Goal: Transaction & Acquisition: Purchase product/service

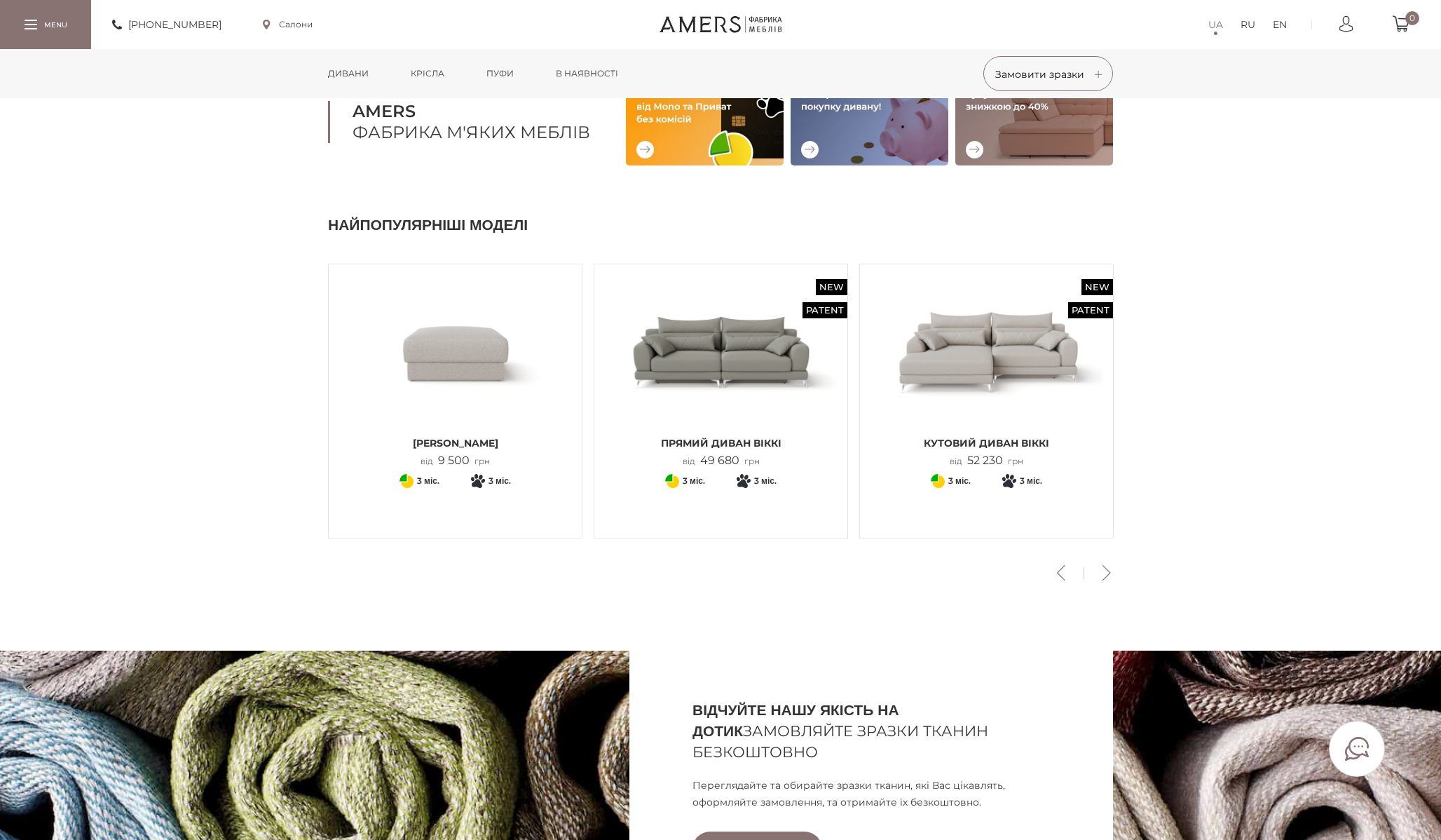
scroll to position [346, 0]
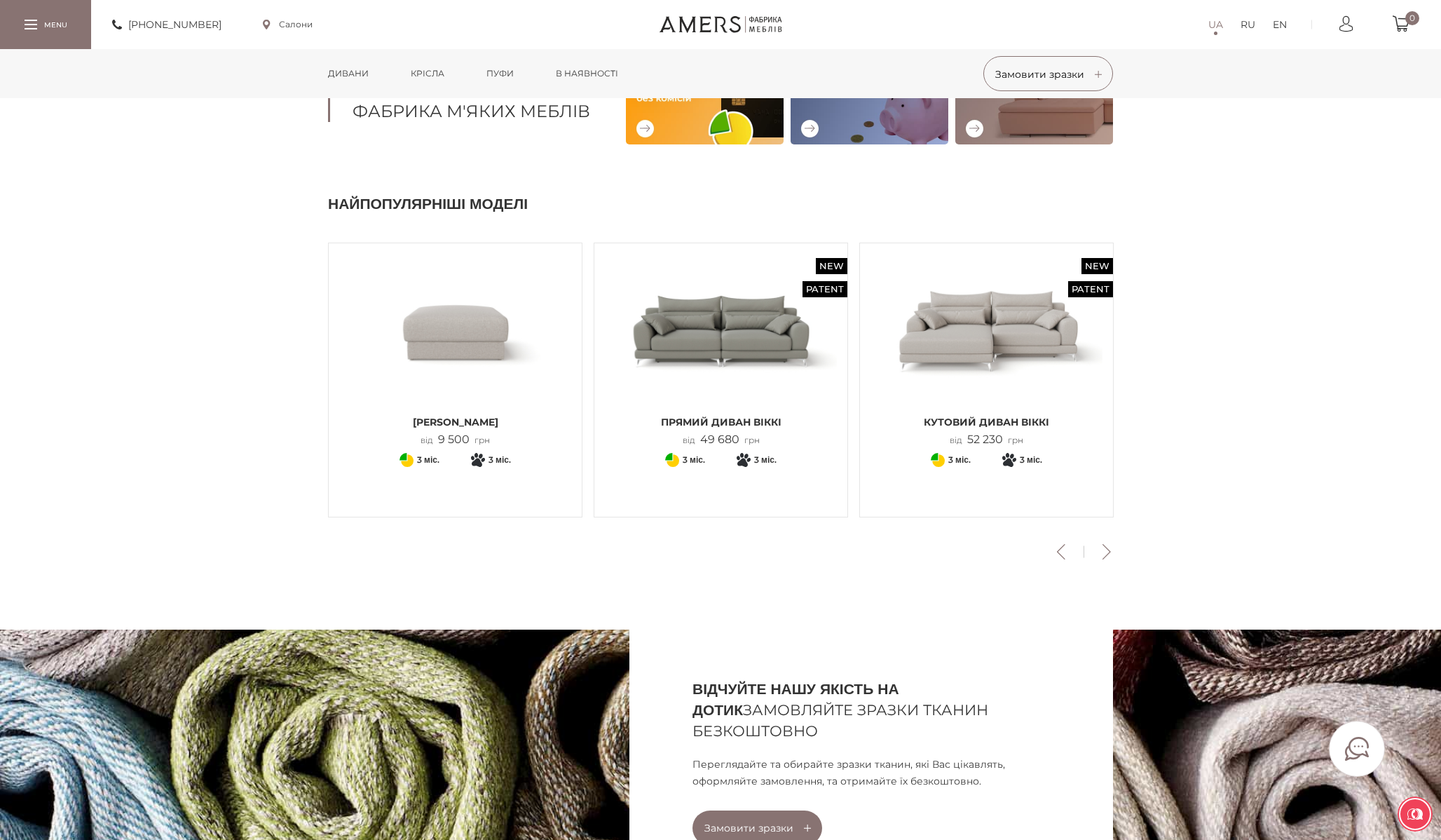
click at [340, 69] on link "Дивани" at bounding box center [348, 73] width 61 height 49
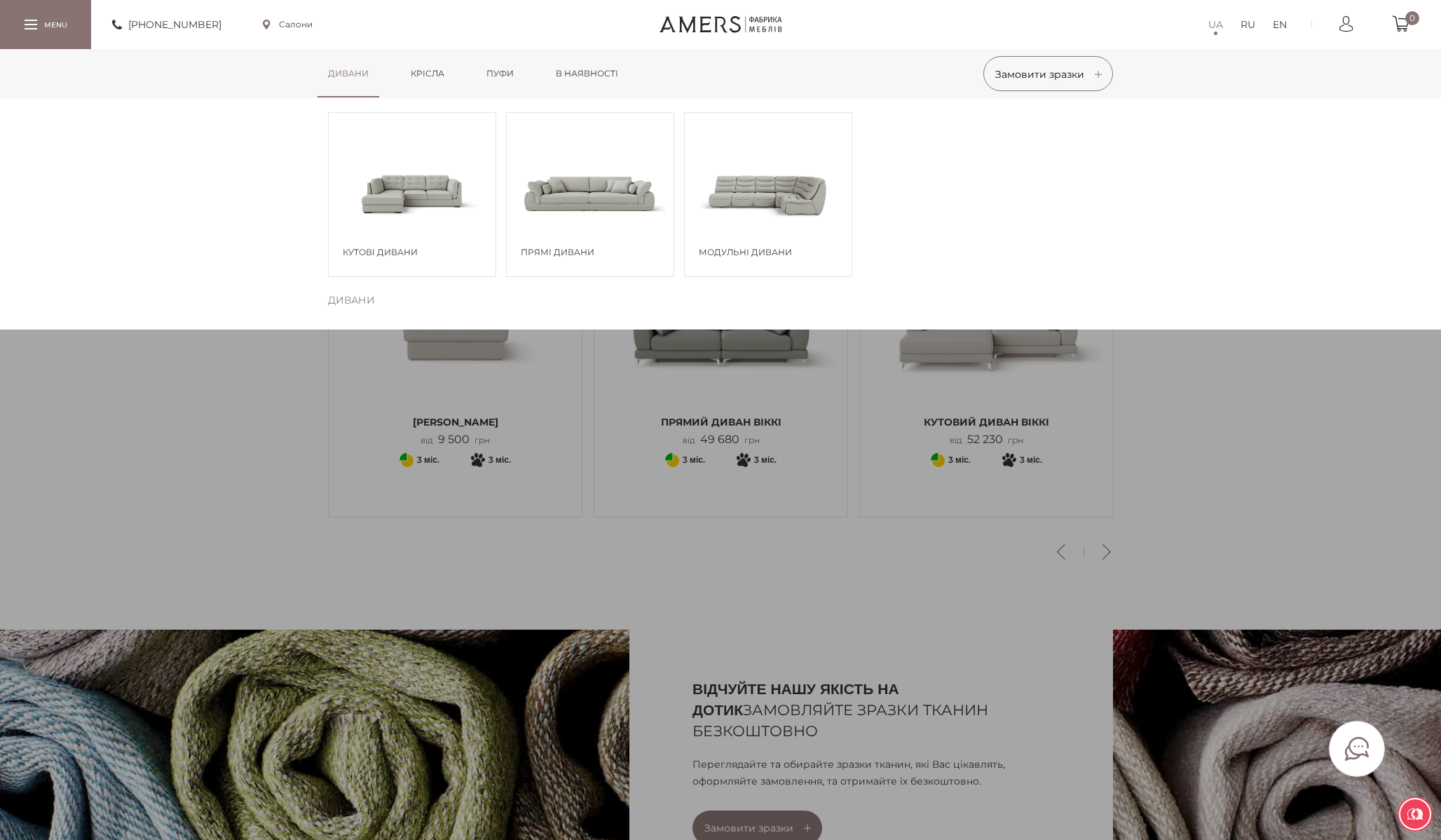
click at [423, 219] on span at bounding box center [411, 193] width 166 height 97
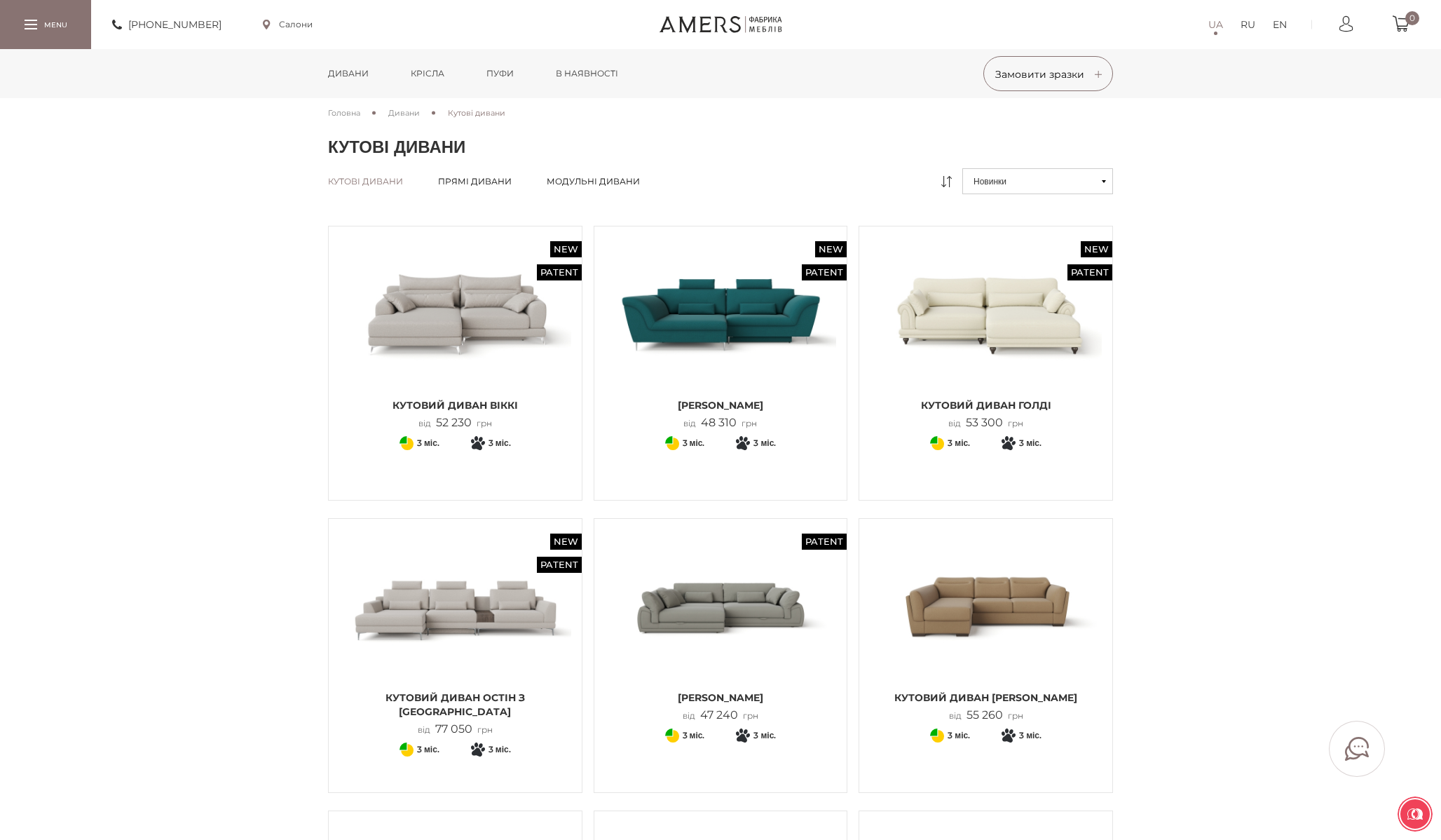
scroll to position [862, 0]
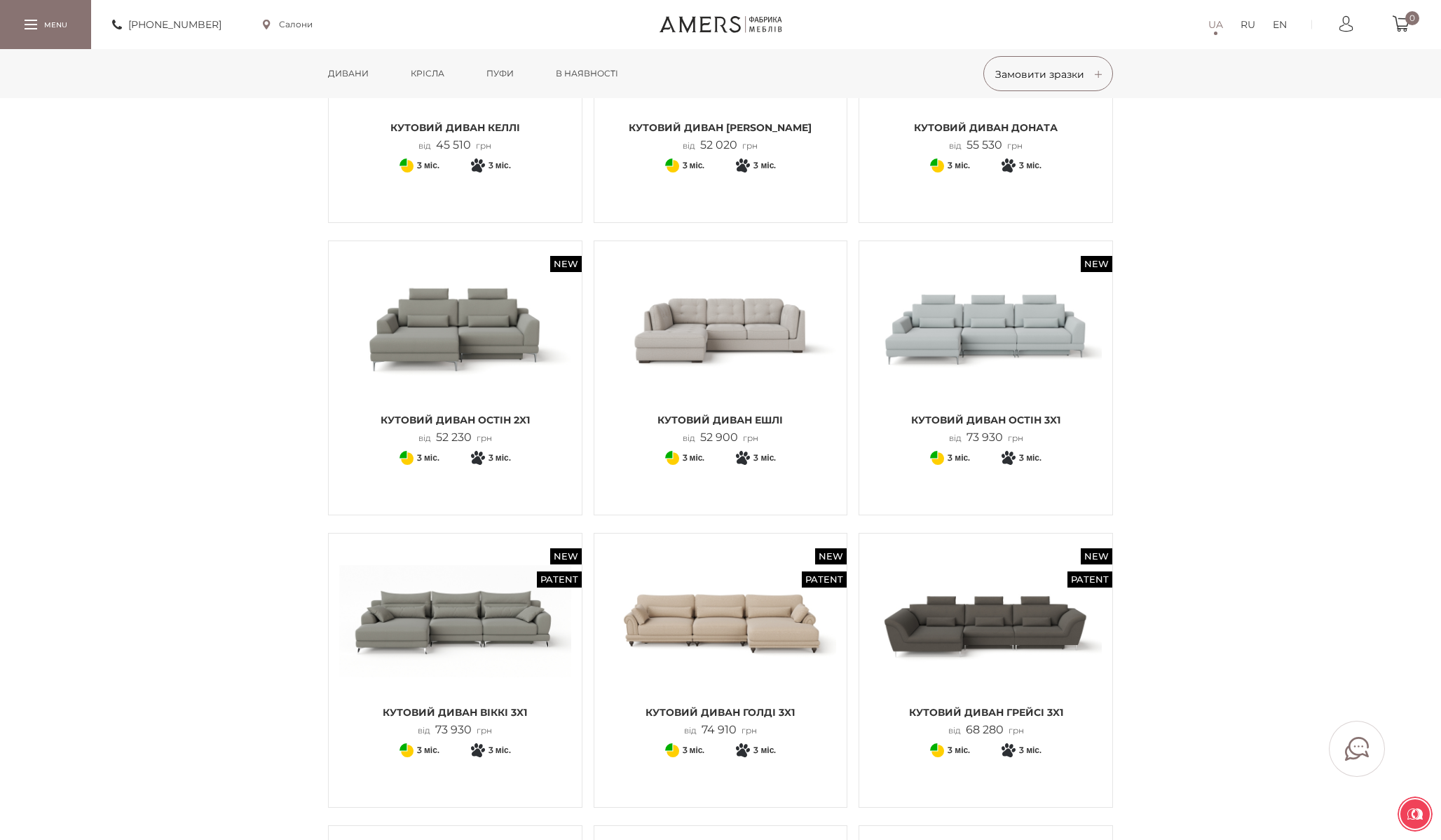
click at [711, 359] on img at bounding box center [721, 329] width 232 height 155
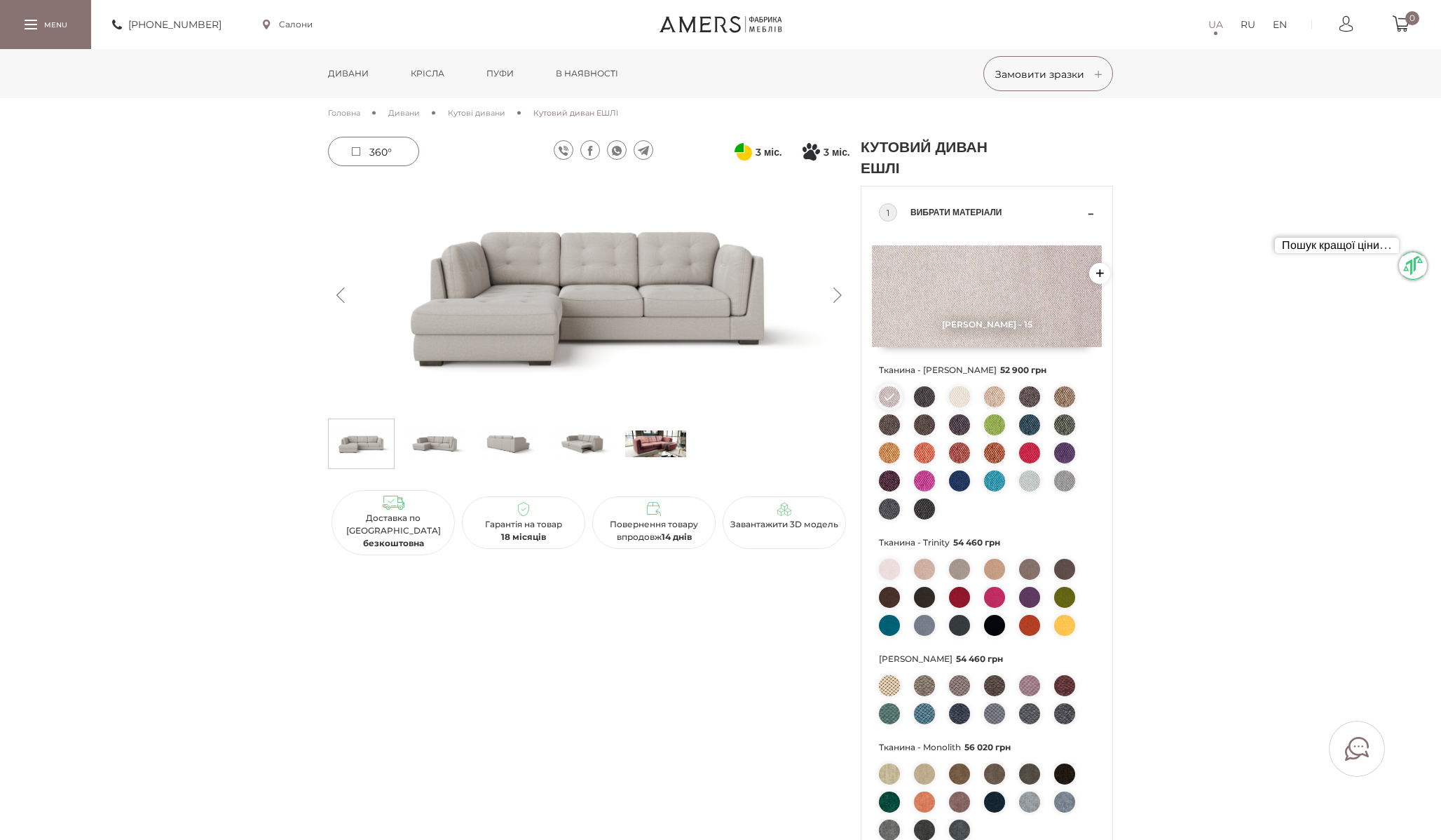
click at [835, 305] on img at bounding box center [588, 295] width 522 height 233
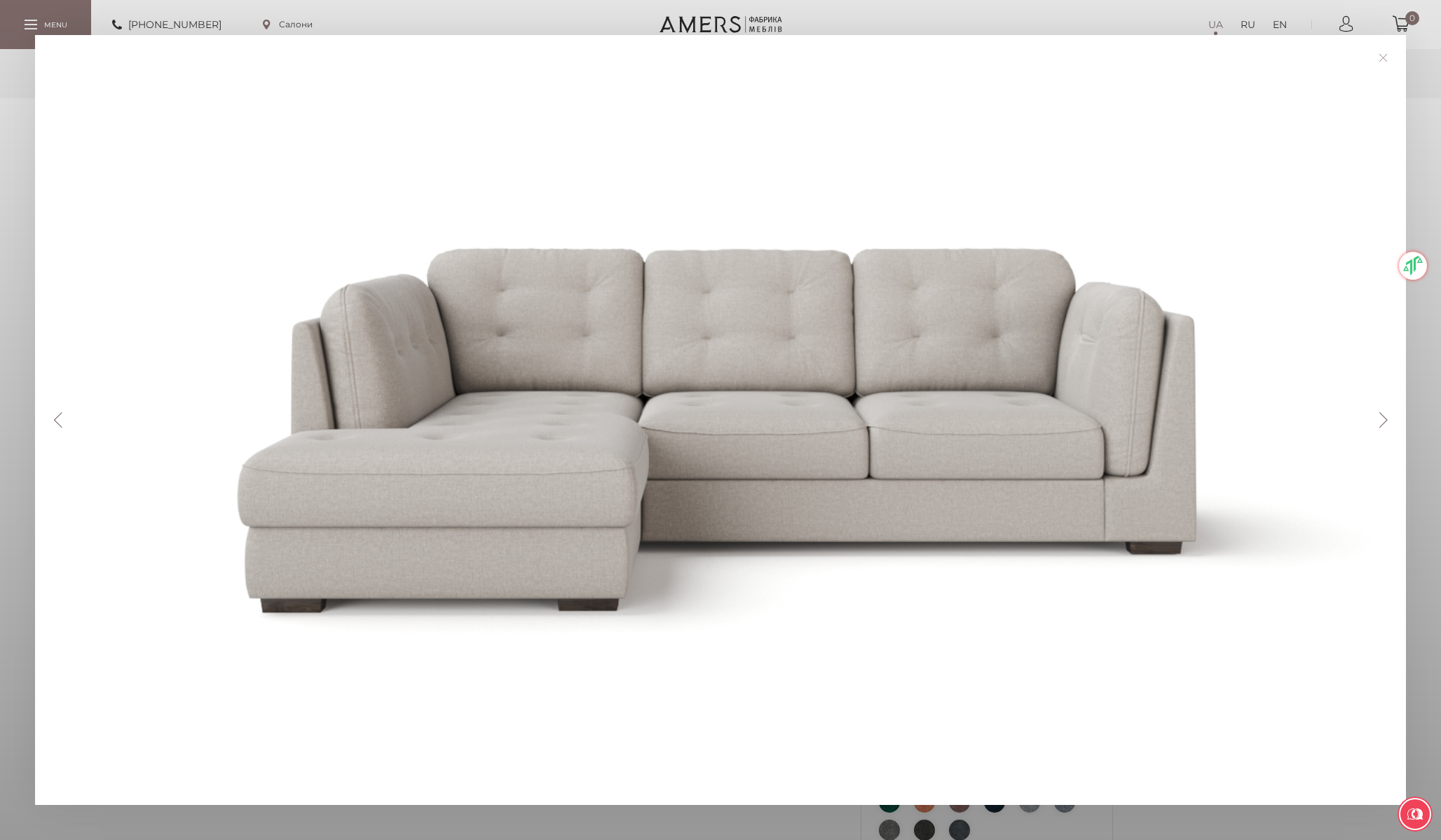
click at [1384, 421] on button "Next" at bounding box center [1383, 420] width 25 height 15
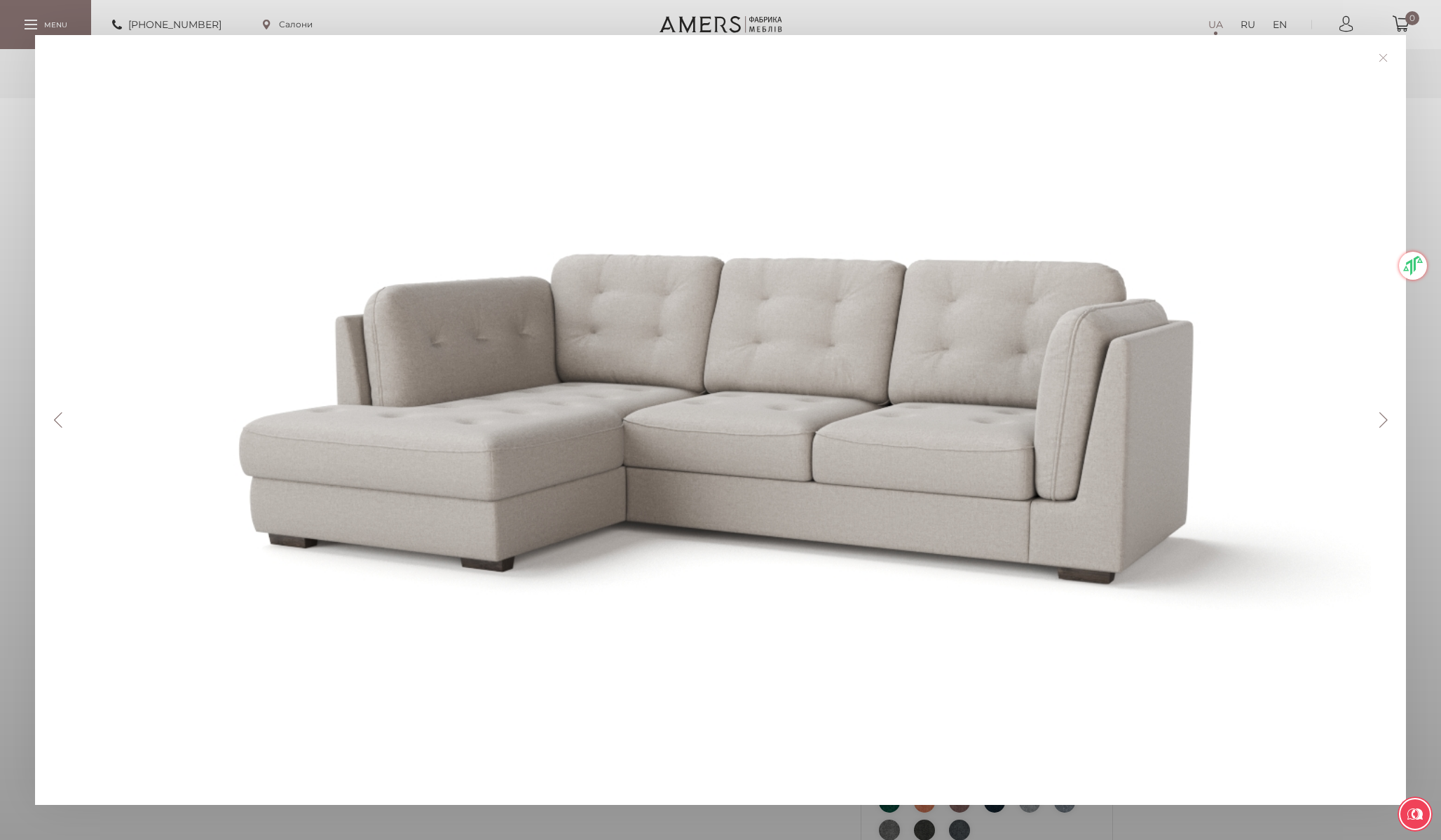
click at [1384, 421] on button "Next" at bounding box center [1383, 420] width 25 height 15
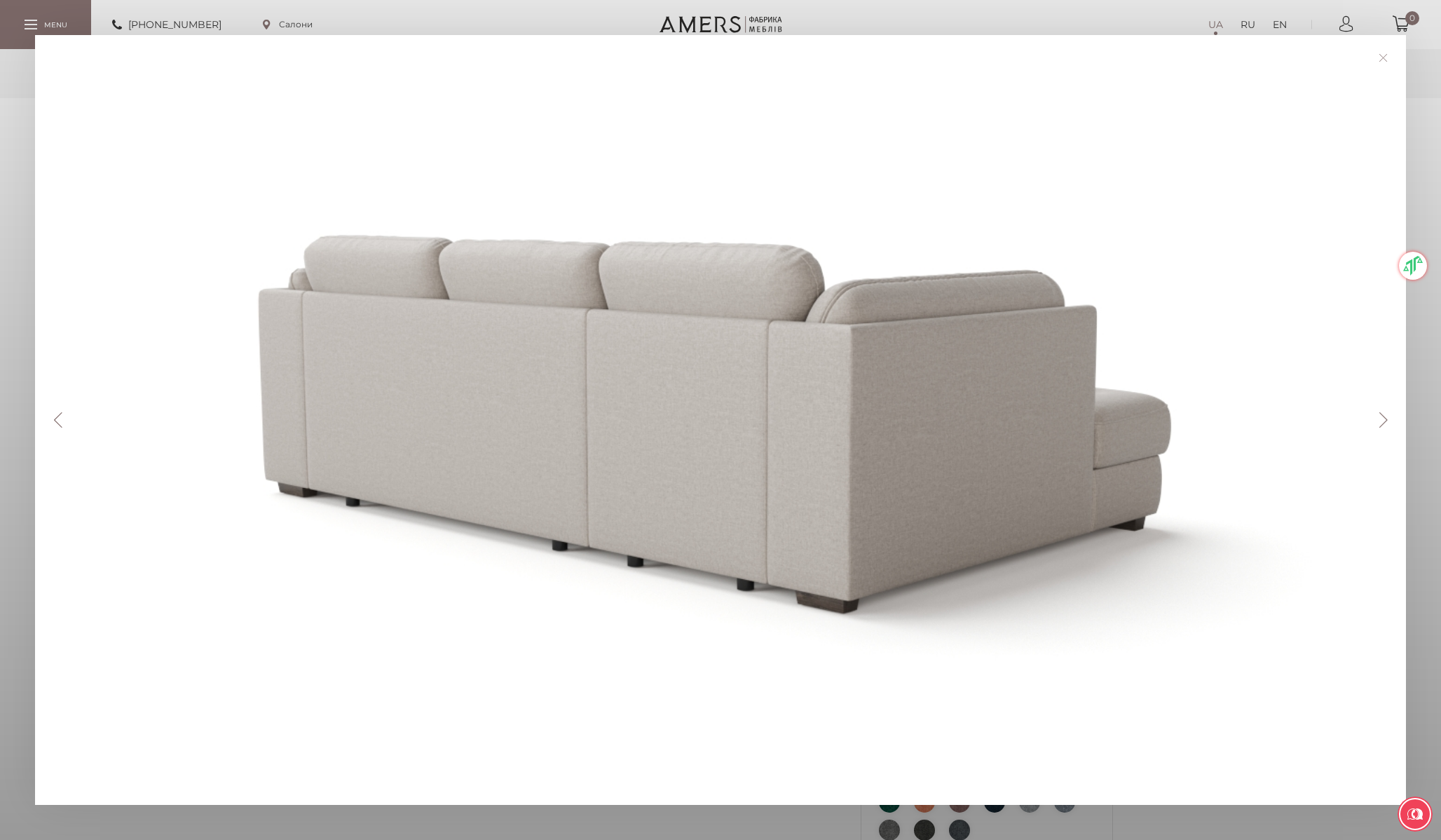
click at [1385, 421] on button "Next" at bounding box center [1383, 420] width 25 height 15
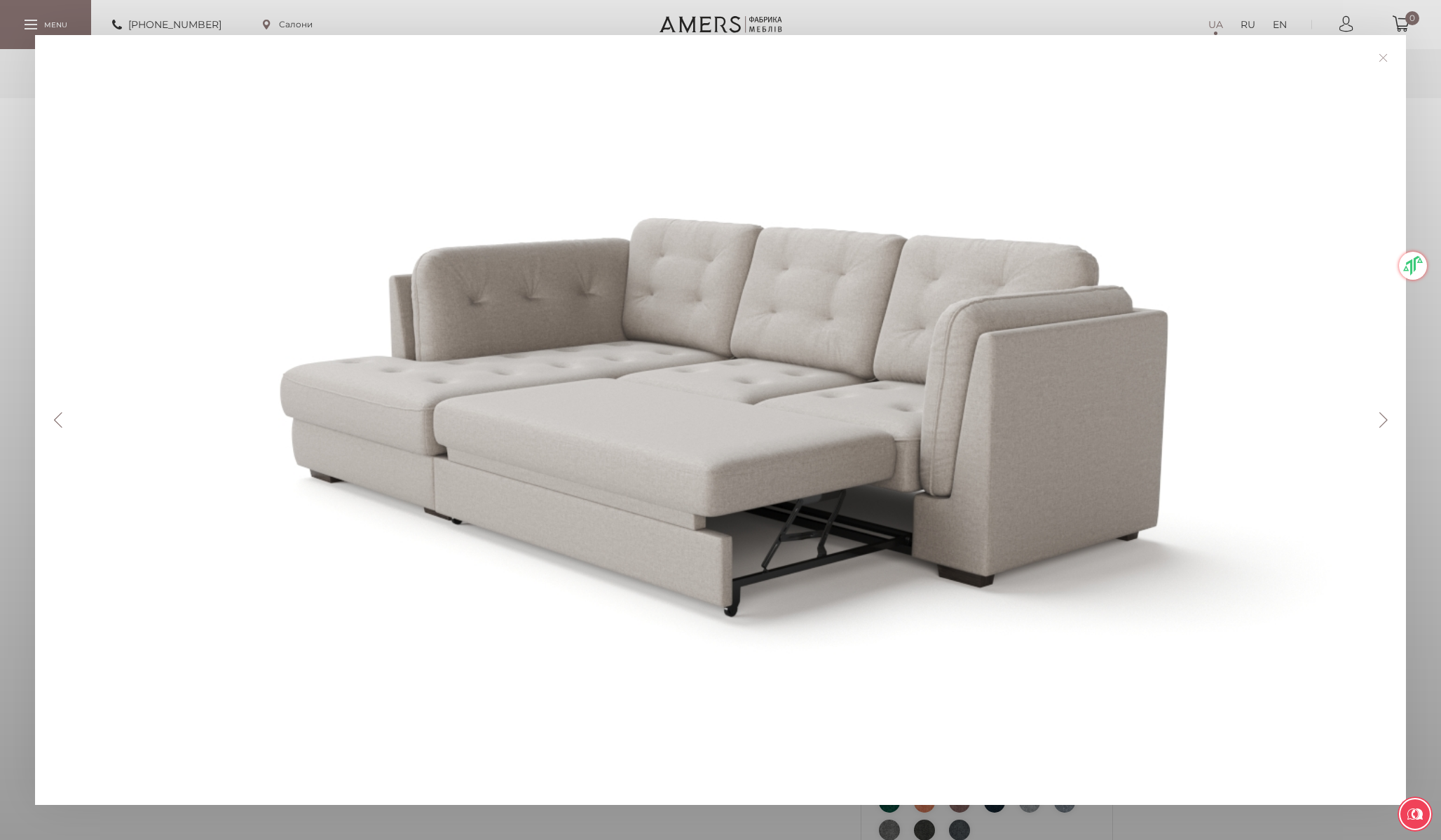
click at [1385, 421] on button "Next" at bounding box center [1383, 420] width 25 height 15
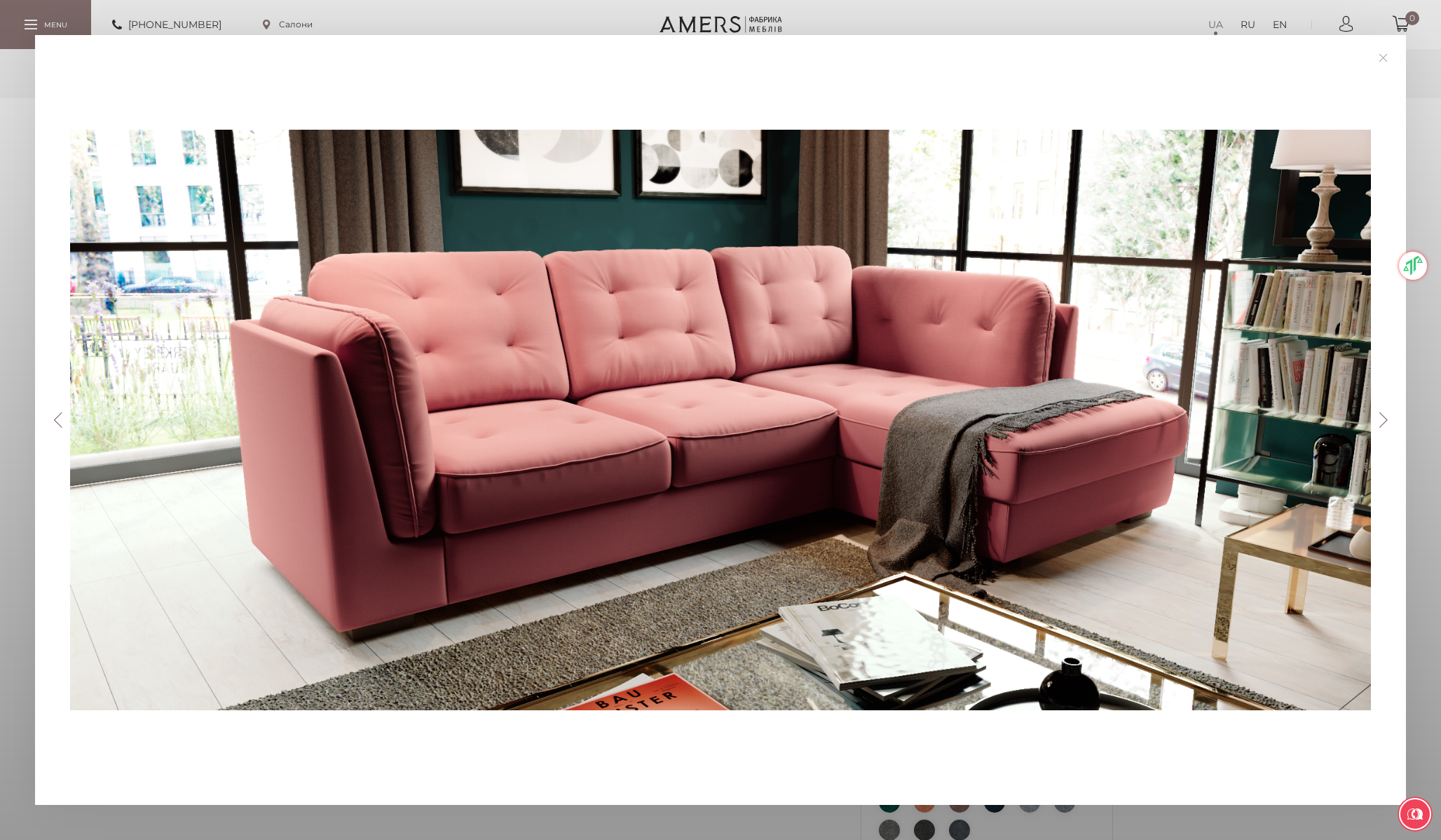
click at [62, 416] on button "Previous" at bounding box center [57, 420] width 25 height 15
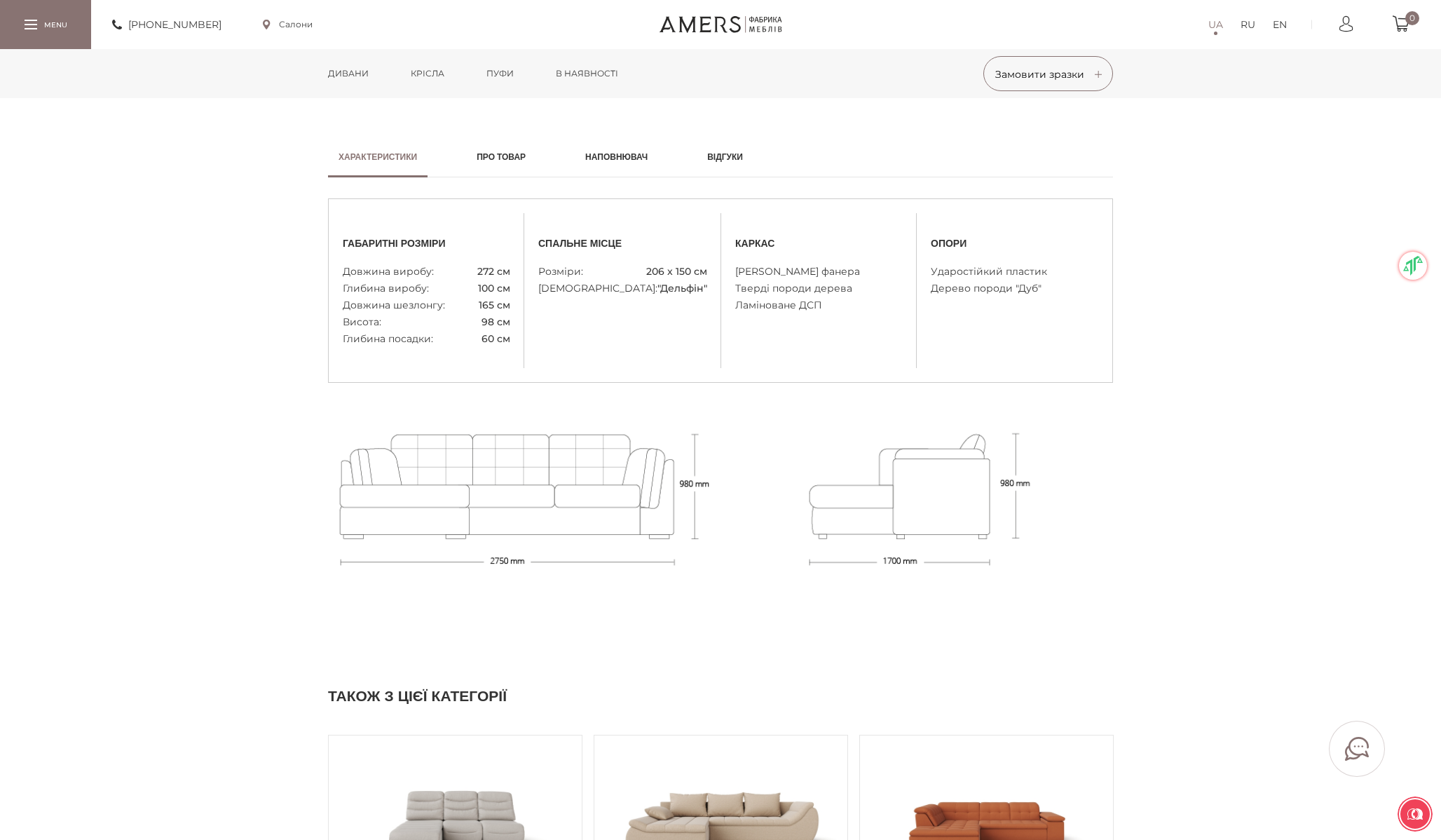
scroll to position [1161, 0]
click at [490, 160] on h2 "Про товар" at bounding box center [500, 157] width 49 height 13
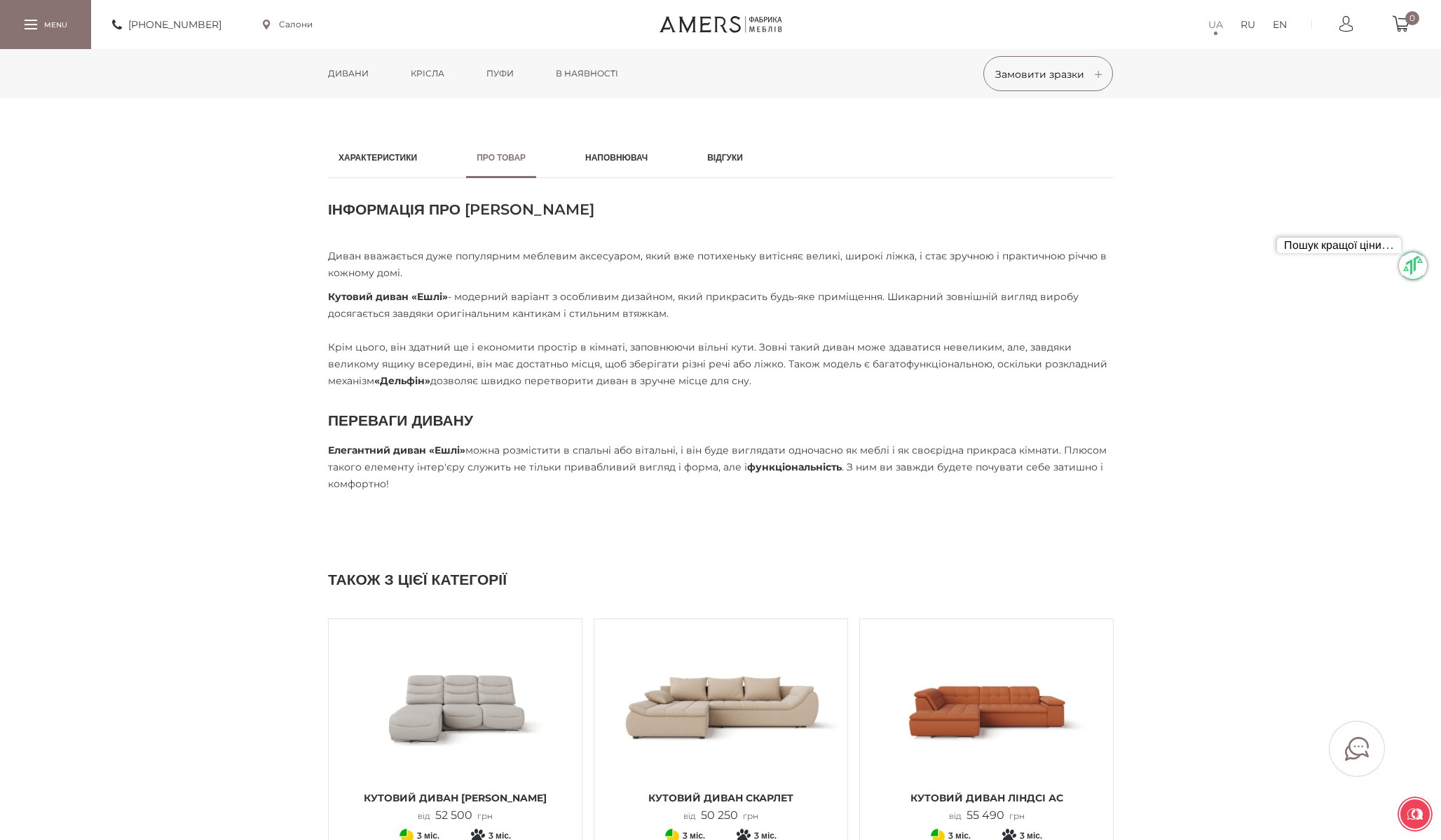
click at [610, 162] on h2 "Наповнювач" at bounding box center [616, 157] width 62 height 13
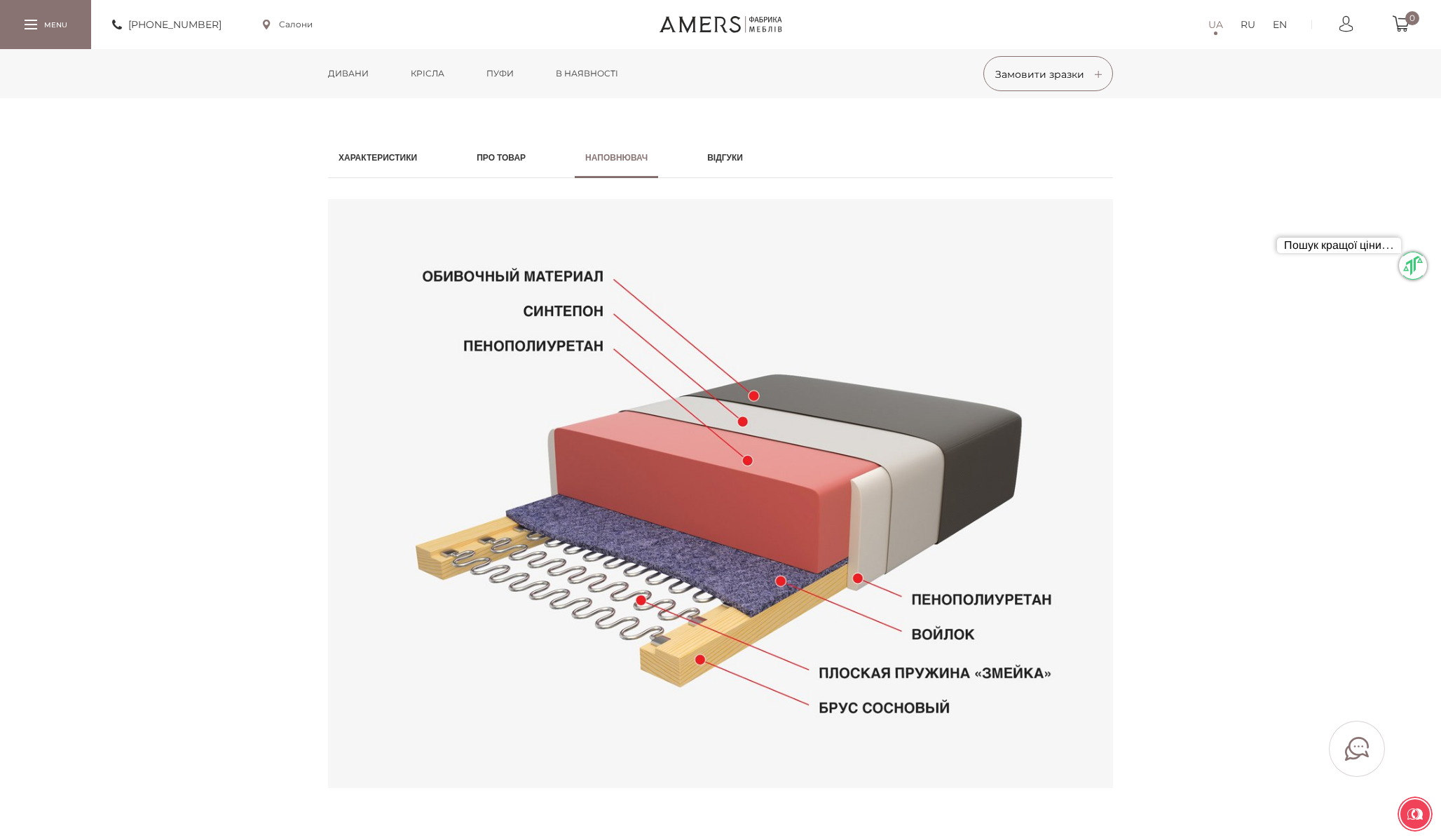
click at [743, 155] on h2 "Відгуки" at bounding box center [725, 157] width 36 height 13
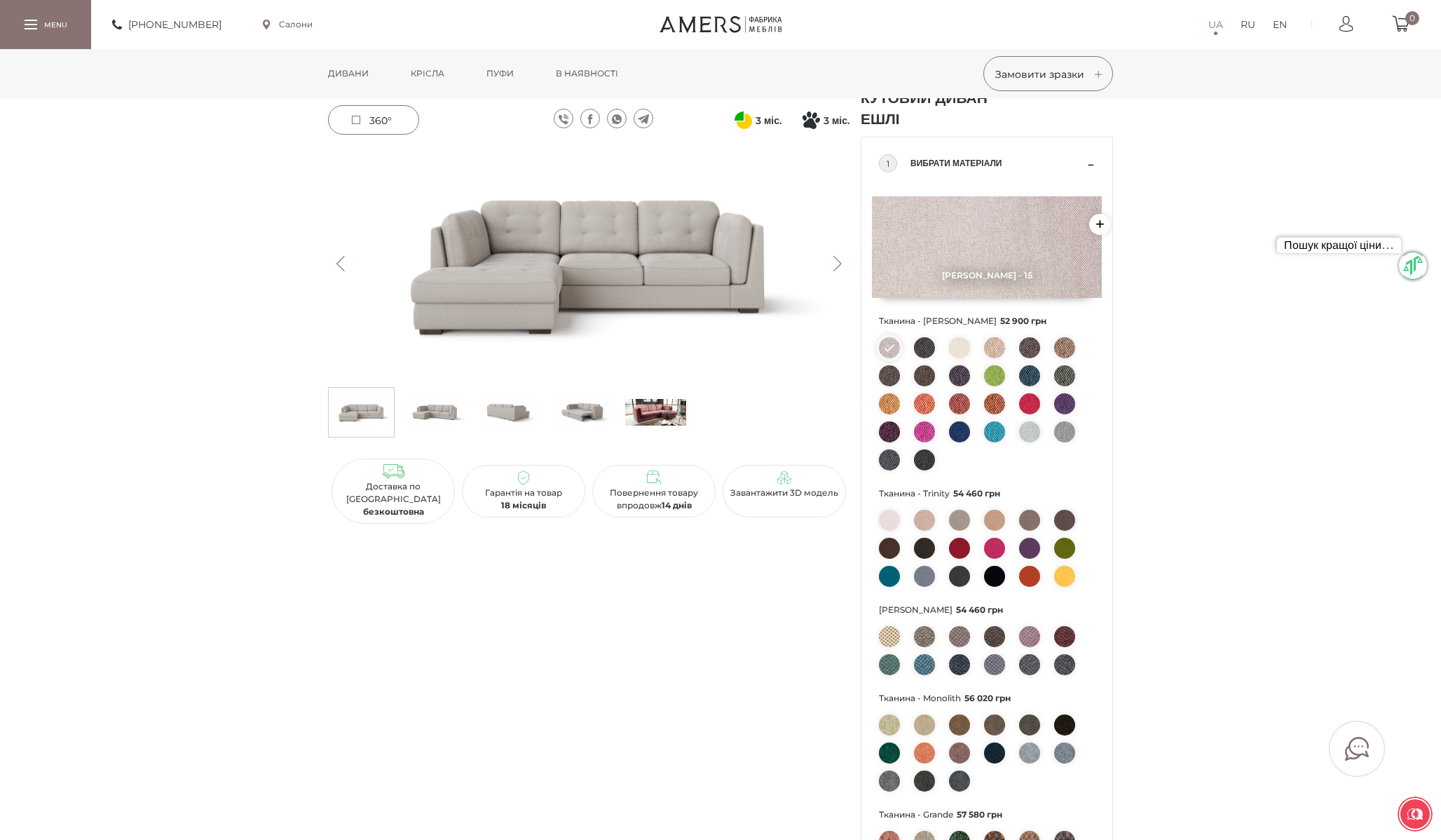
scroll to position [0, 0]
